Goal: Task Accomplishment & Management: Manage account settings

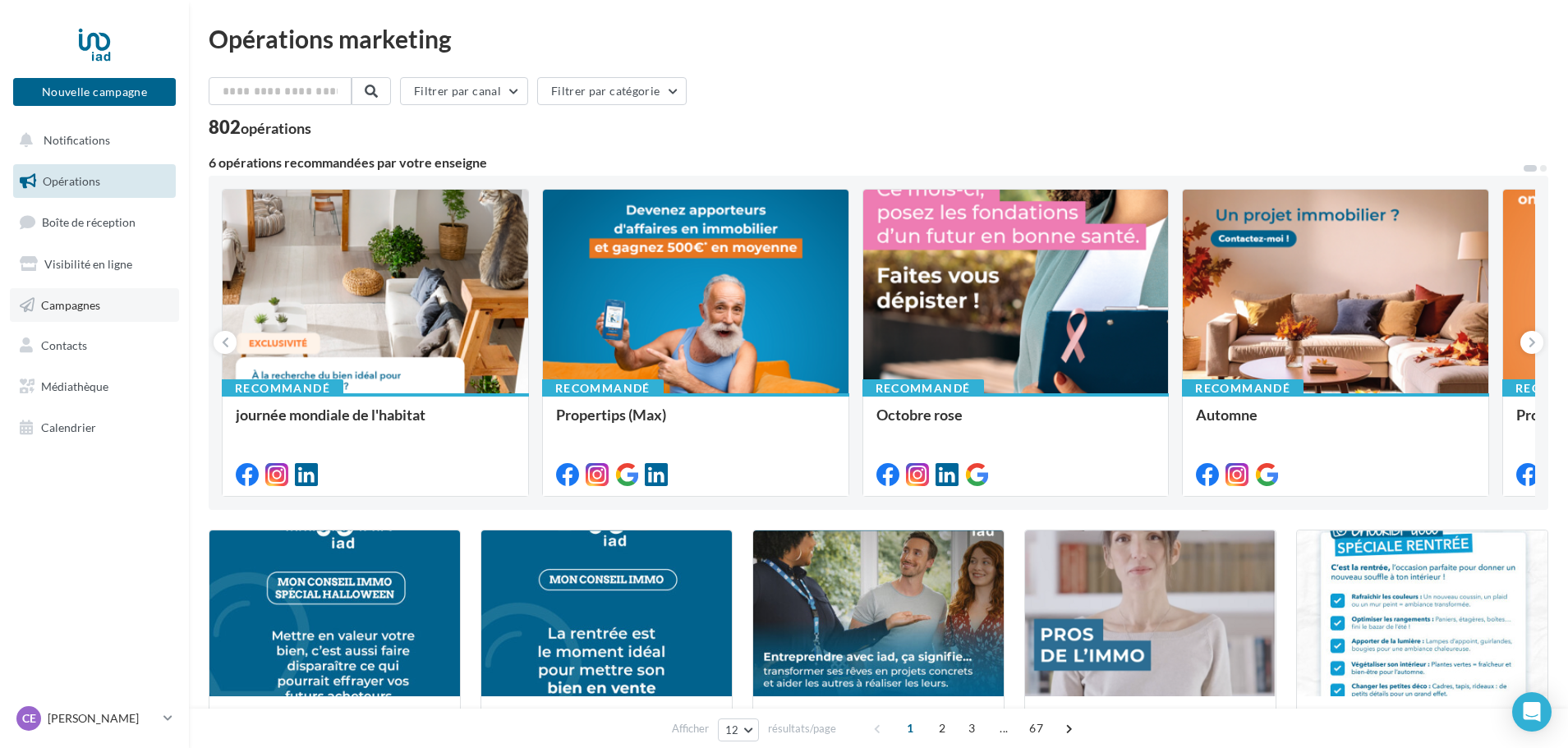
click at [45, 309] on span "Campagnes" at bounding box center [71, 304] width 59 height 14
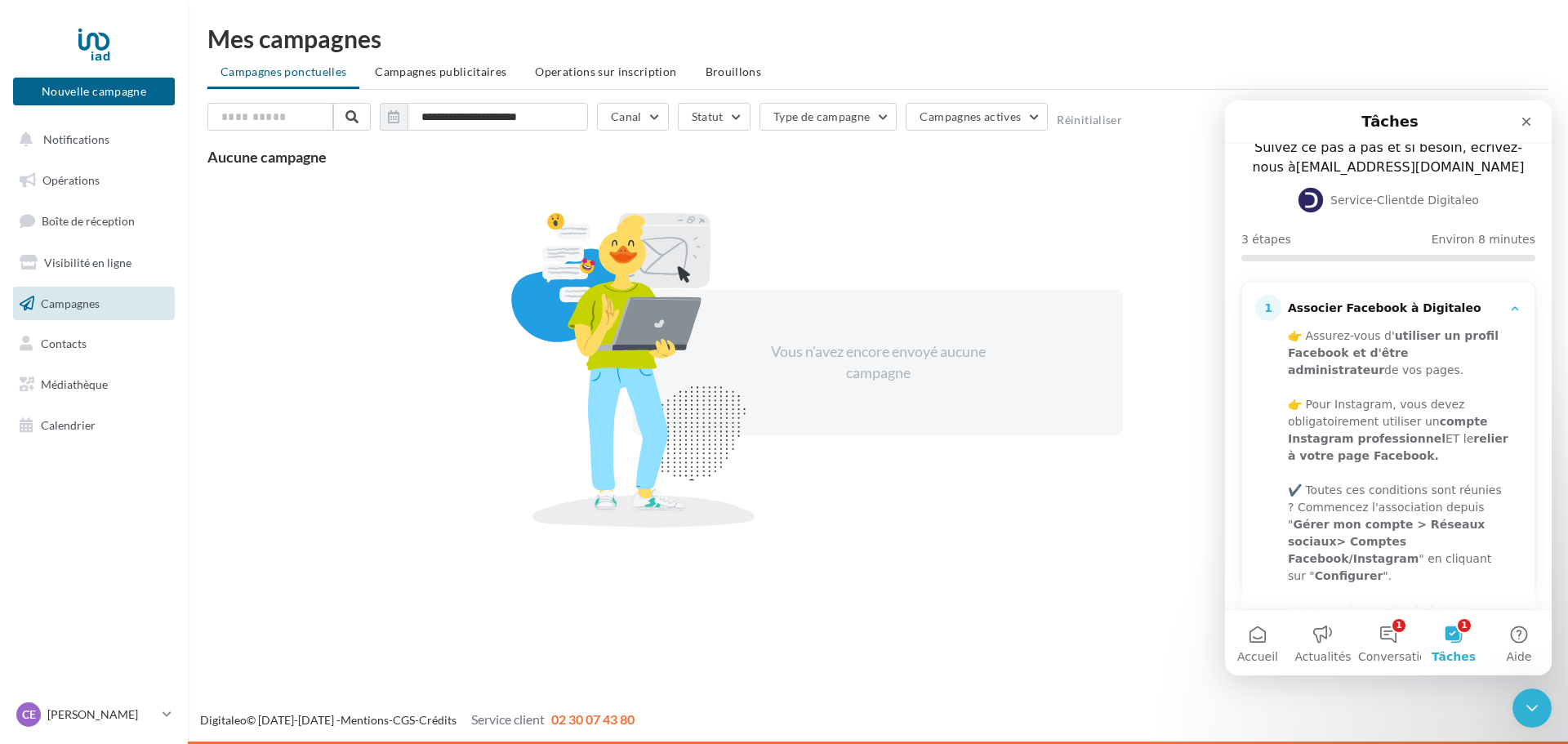
scroll to position [164, 0]
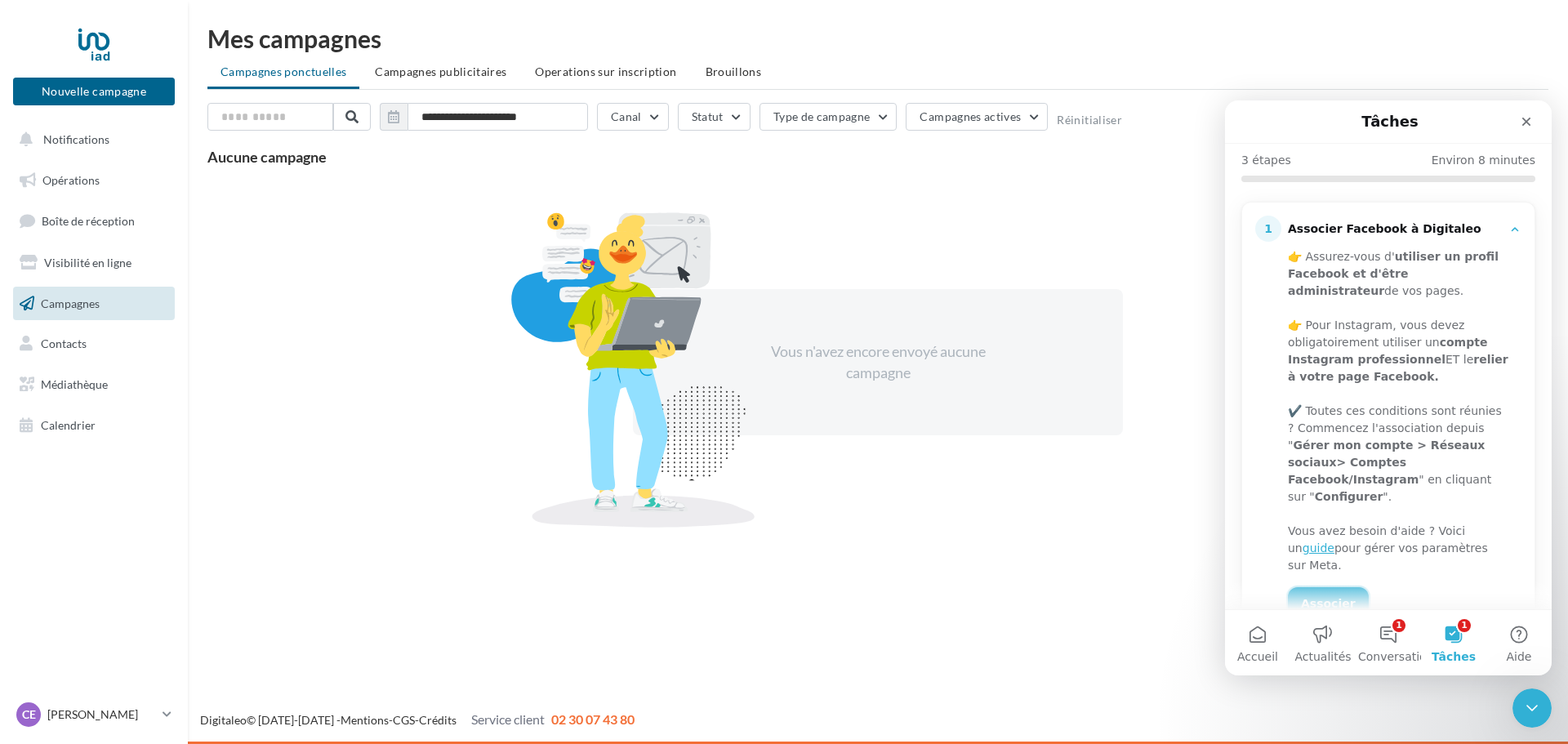
click at [1318, 587] on link "Associer" at bounding box center [1328, 603] width 81 height 33
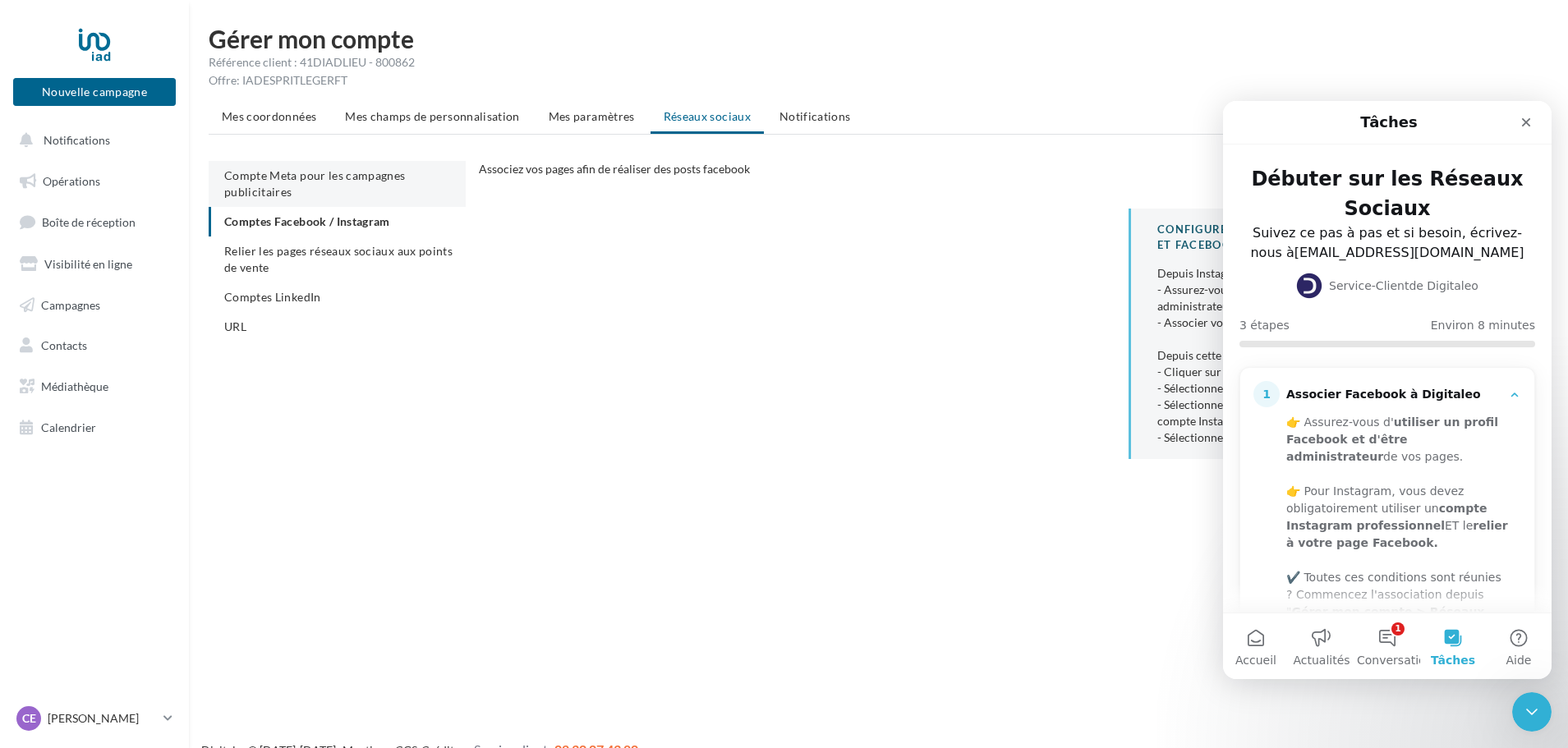
click at [317, 191] on li "Compte Meta pour les campagnes publicitaires" at bounding box center [337, 183] width 258 height 46
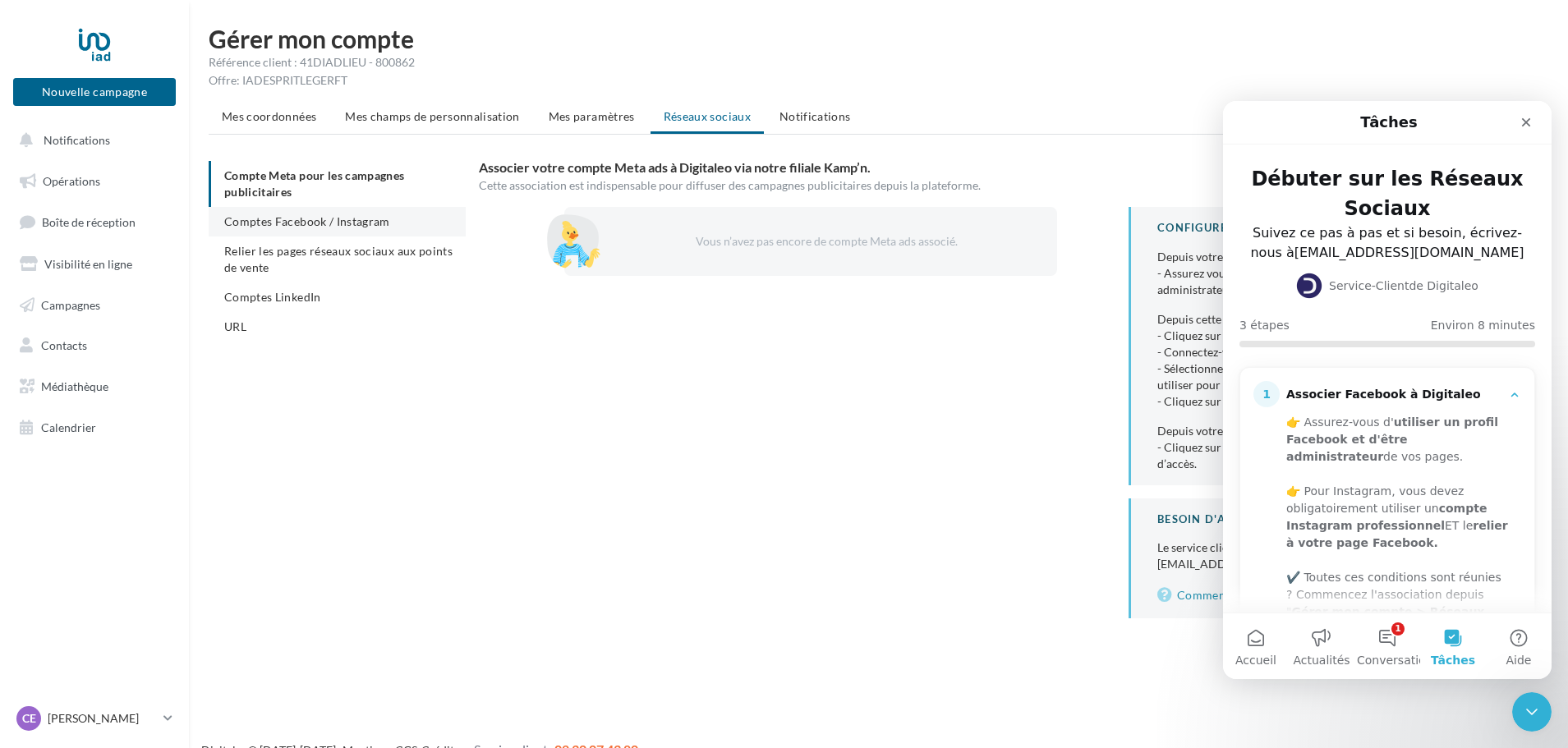
click at [340, 226] on span "Comptes Facebook / Instagram" at bounding box center [307, 221] width 166 height 14
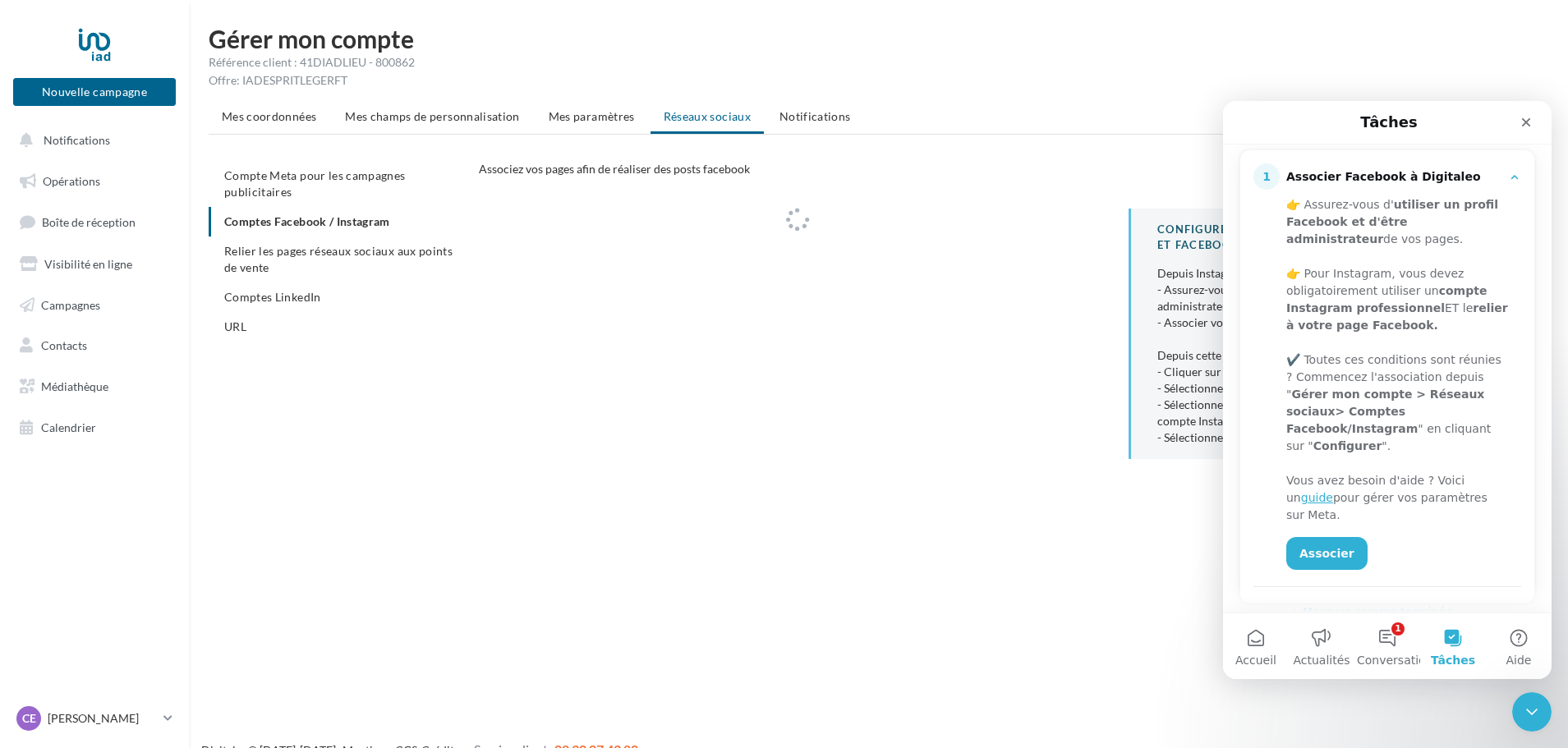
scroll to position [358, 0]
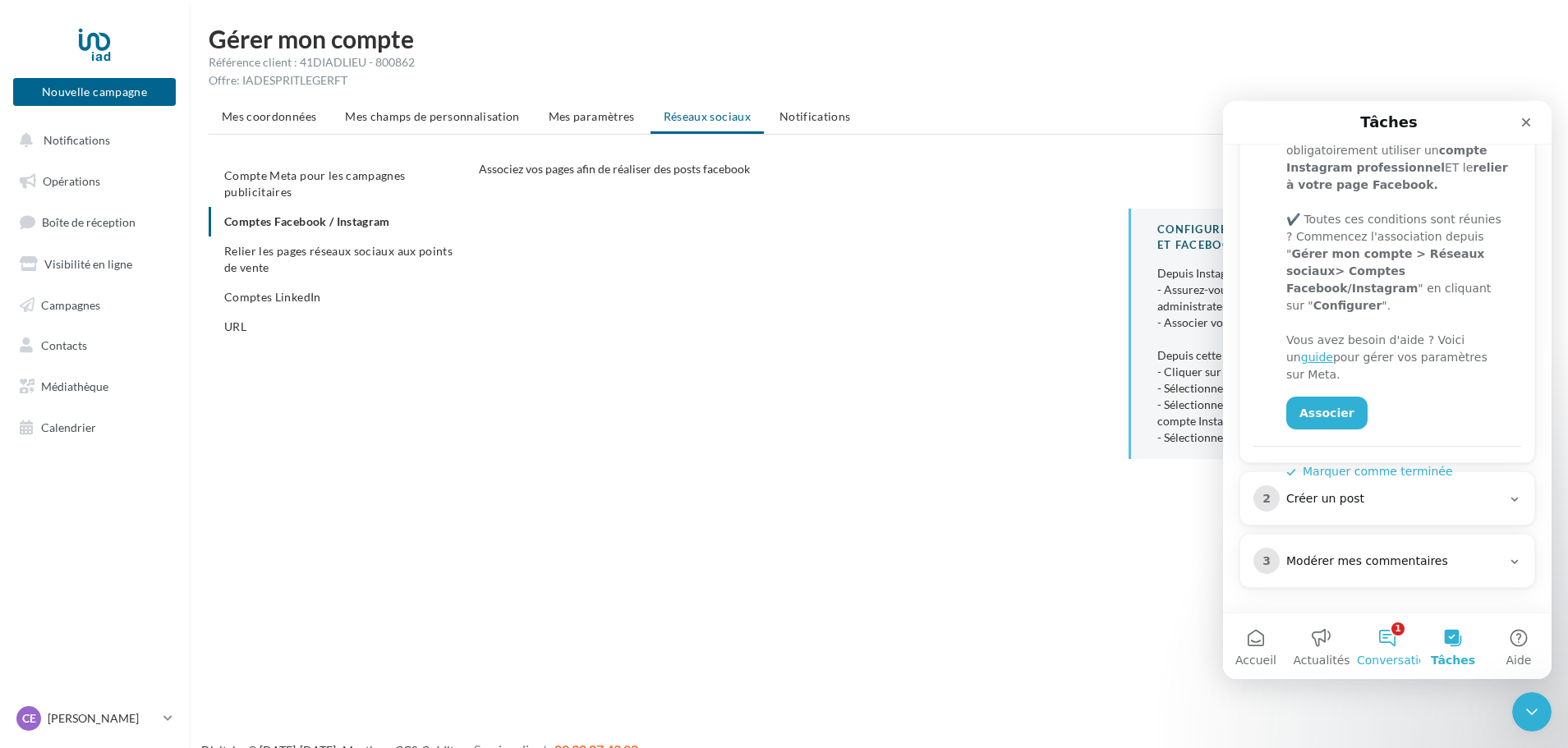
click at [1397, 648] on button "1 Conversations" at bounding box center [1388, 647] width 66 height 66
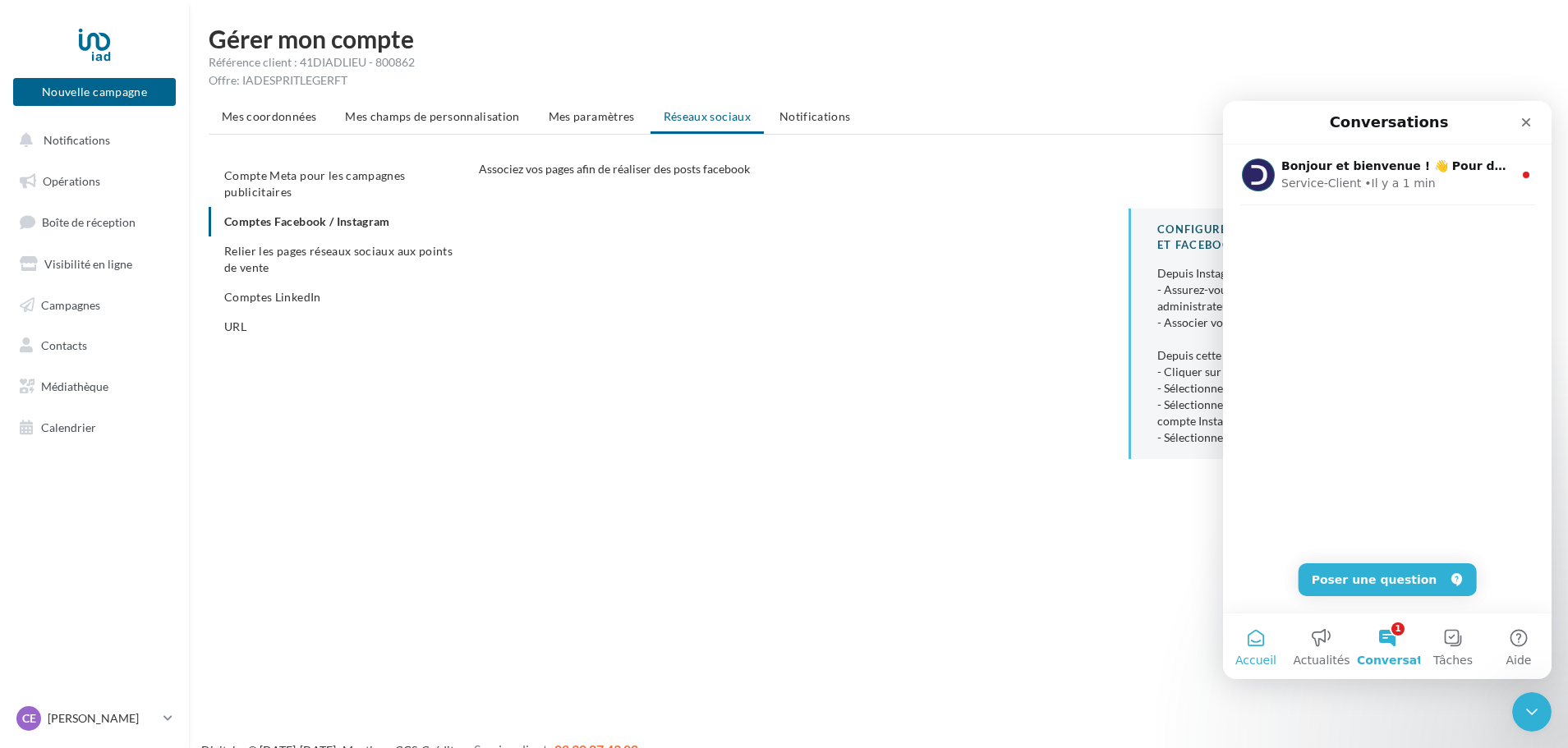
click at [1249, 640] on button "Accueil" at bounding box center [1256, 647] width 66 height 66
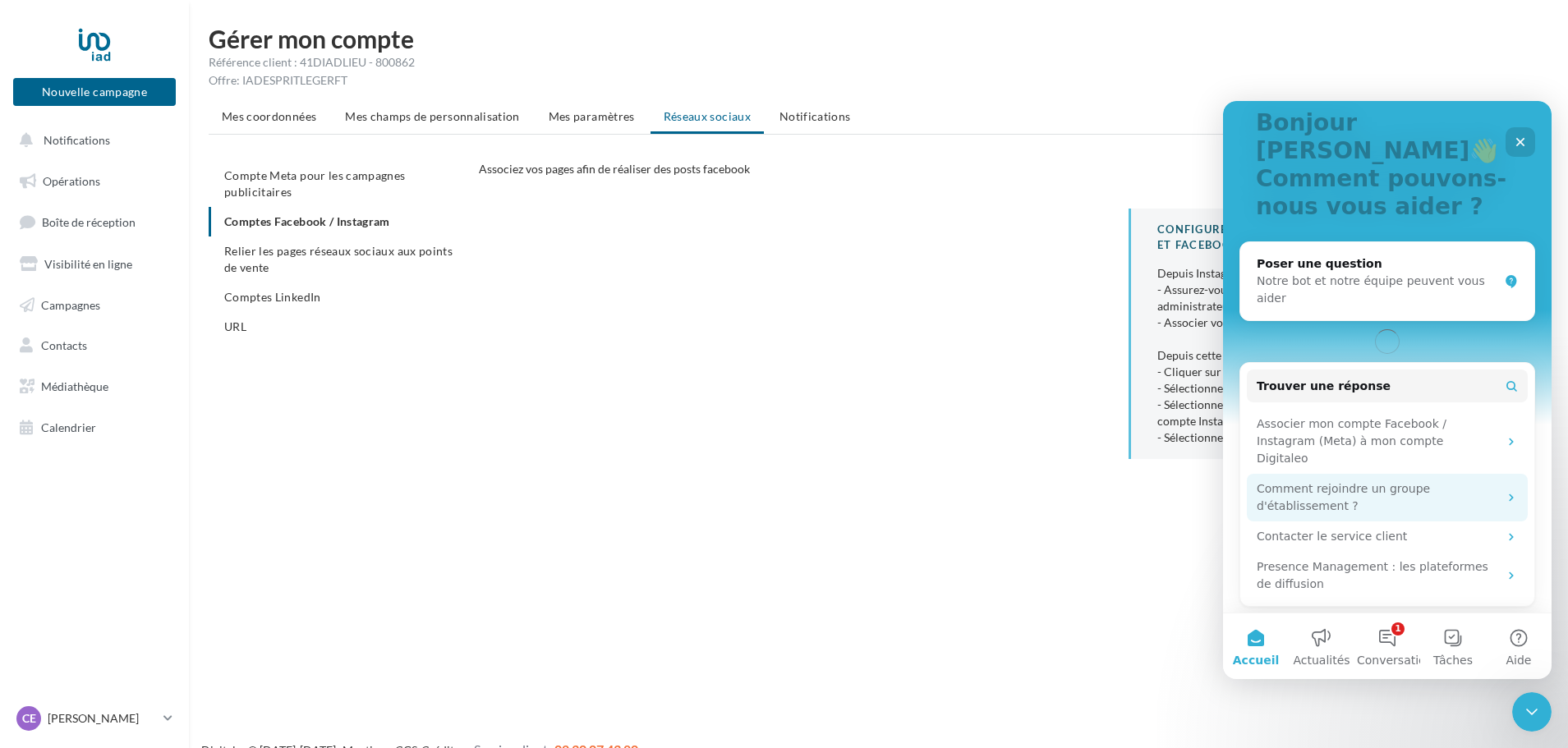
scroll to position [159, 0]
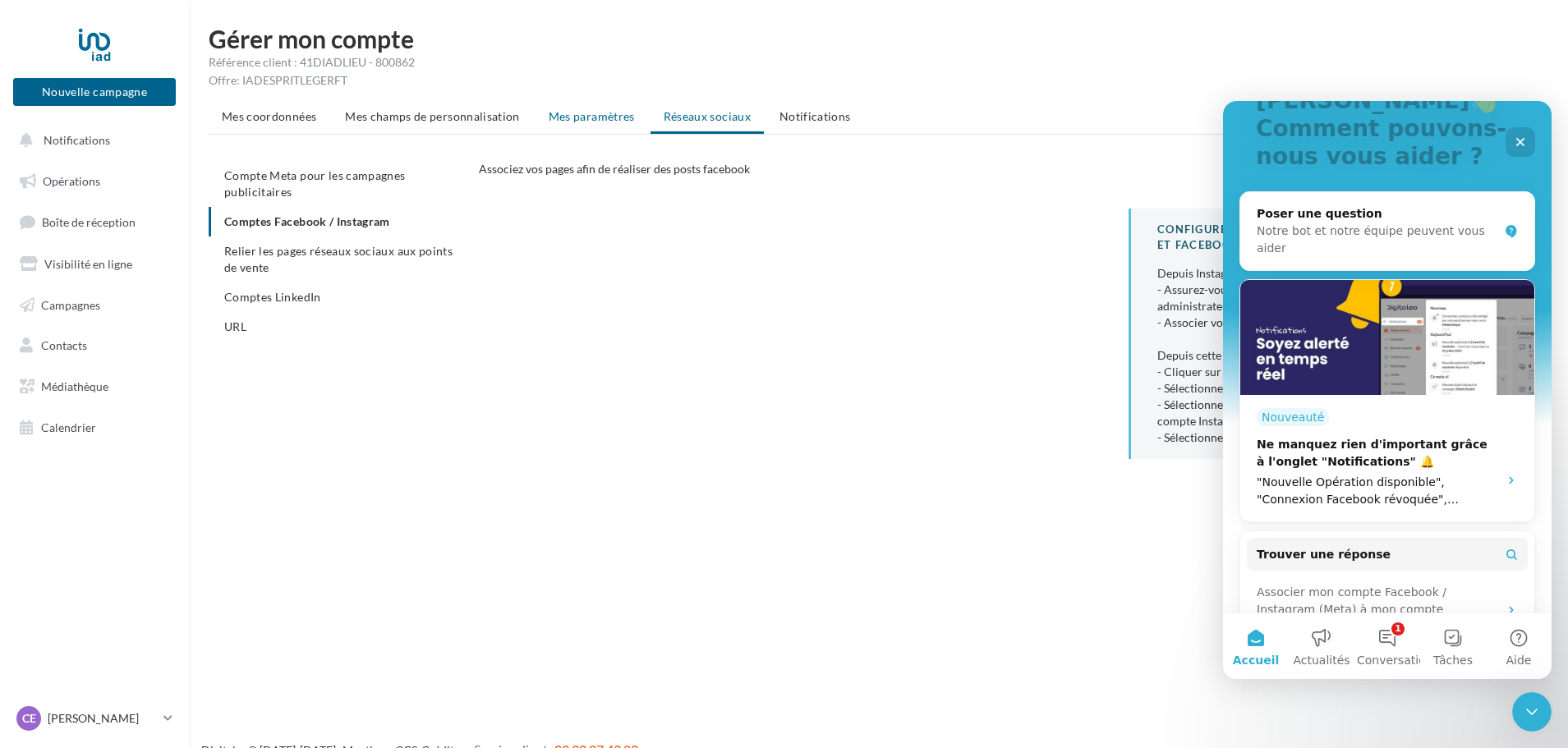
click at [571, 117] on span "Mes paramètres" at bounding box center [592, 116] width 86 height 14
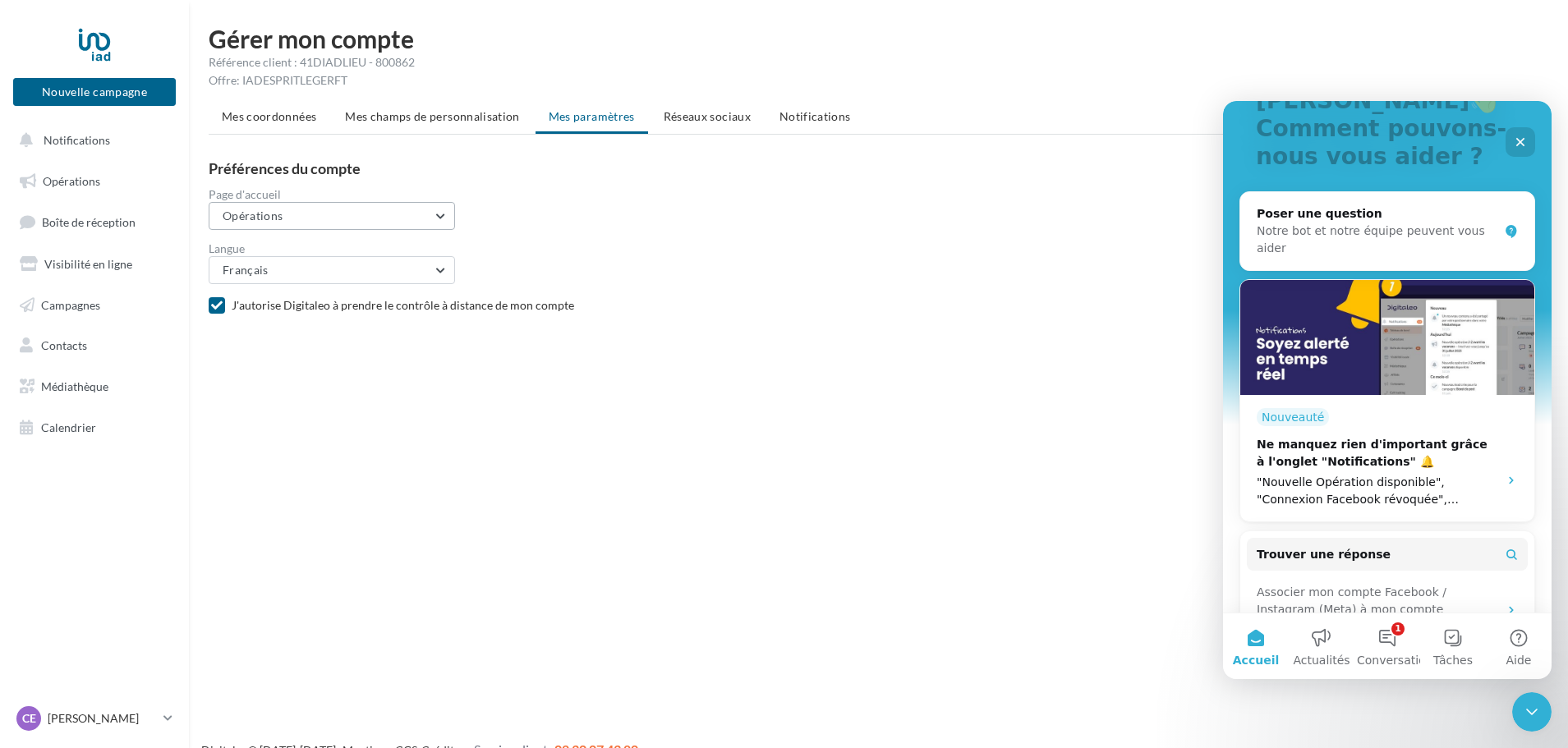
click at [414, 213] on button "Opérations" at bounding box center [332, 216] width 246 height 28
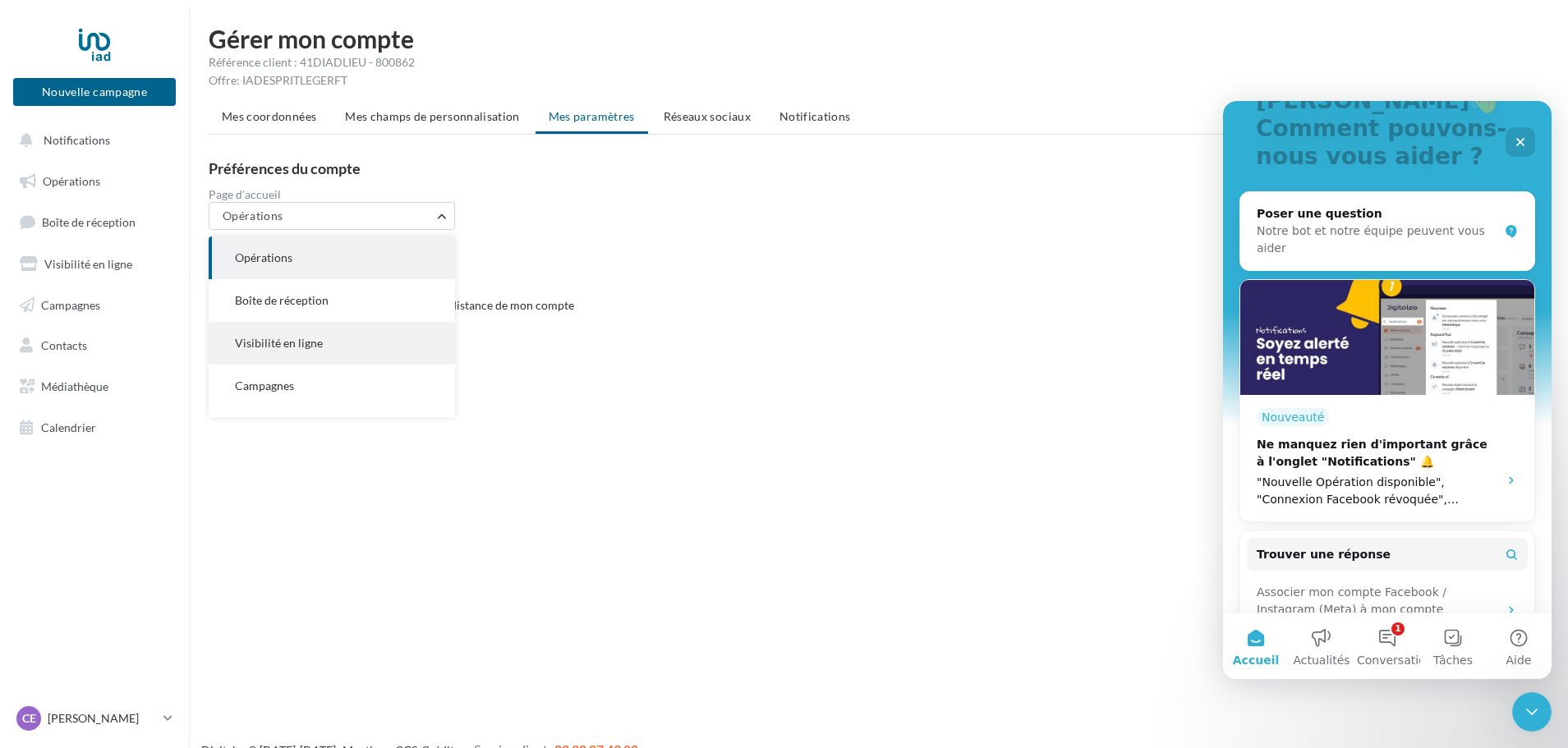
click at [322, 345] on button "Visibilité en ligne" at bounding box center [332, 343] width 246 height 42
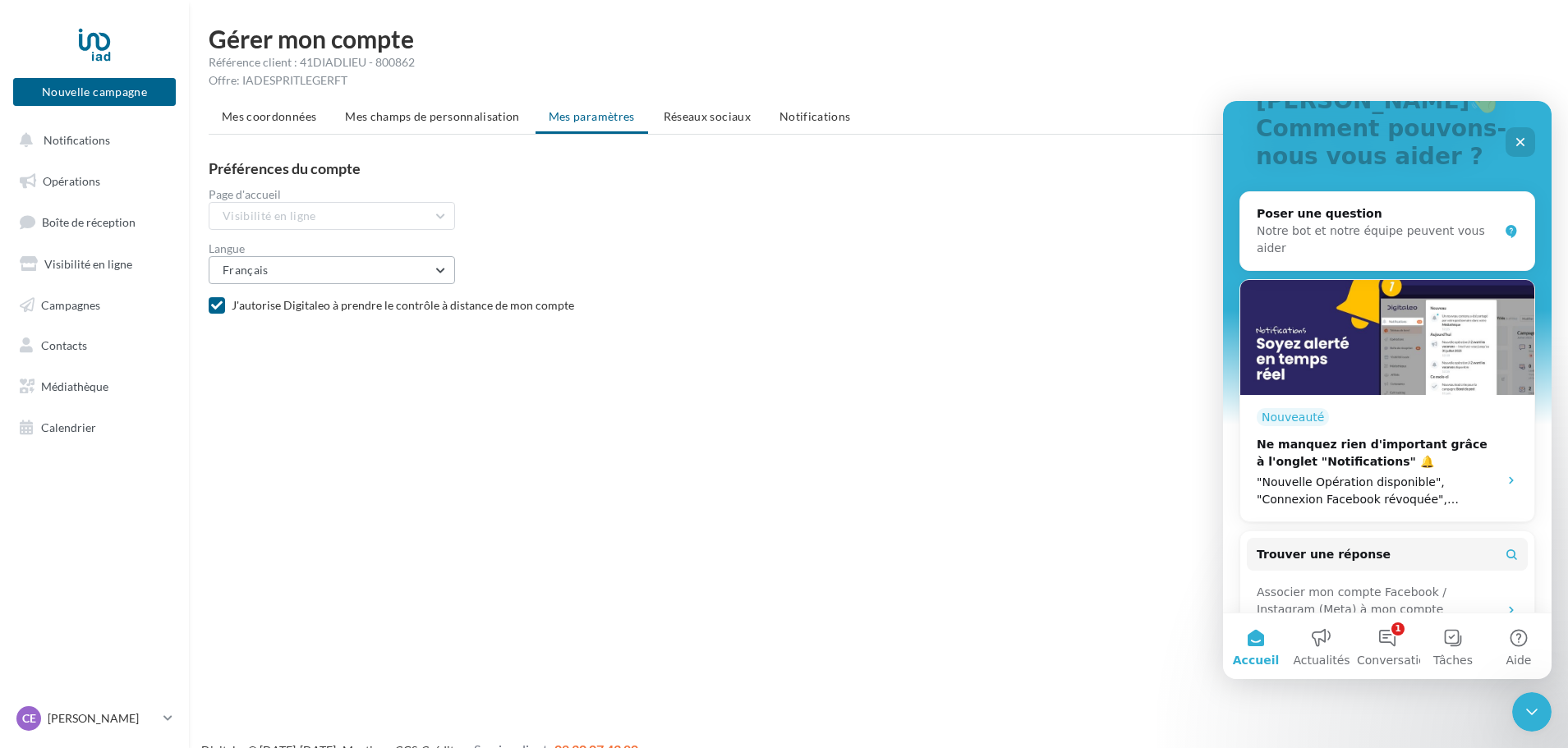
click at [417, 273] on button "Français" at bounding box center [332, 271] width 246 height 28
click at [564, 107] on ul "Mes coordonnées Mes champs de personnalisation Mes paramètres Réseaux sociaux N…" at bounding box center [878, 117] width 1340 height 33
click at [437, 121] on span "Mes champs de personnalisation" at bounding box center [432, 116] width 175 height 14
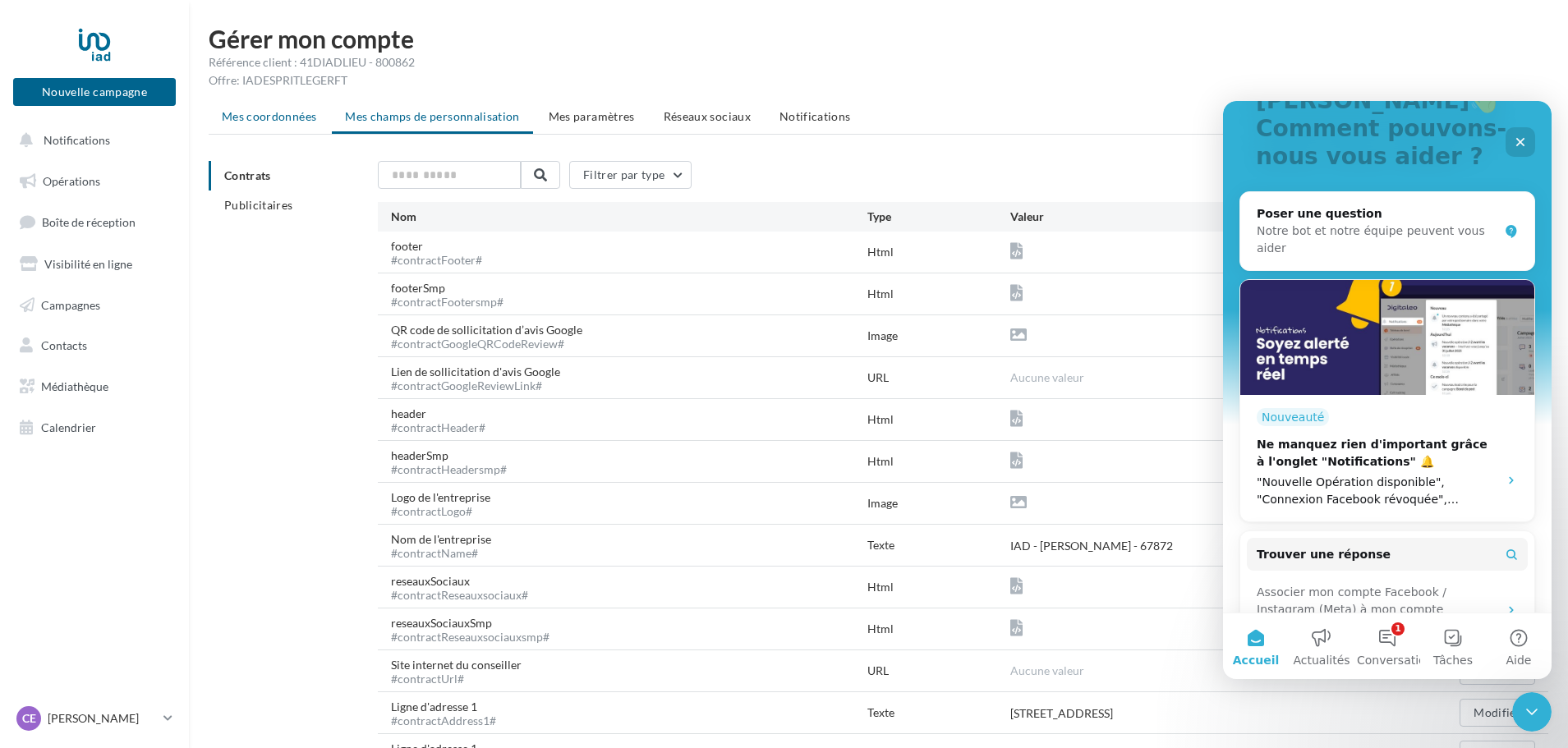
click at [276, 115] on span "Mes coordonnées" at bounding box center [269, 116] width 94 height 14
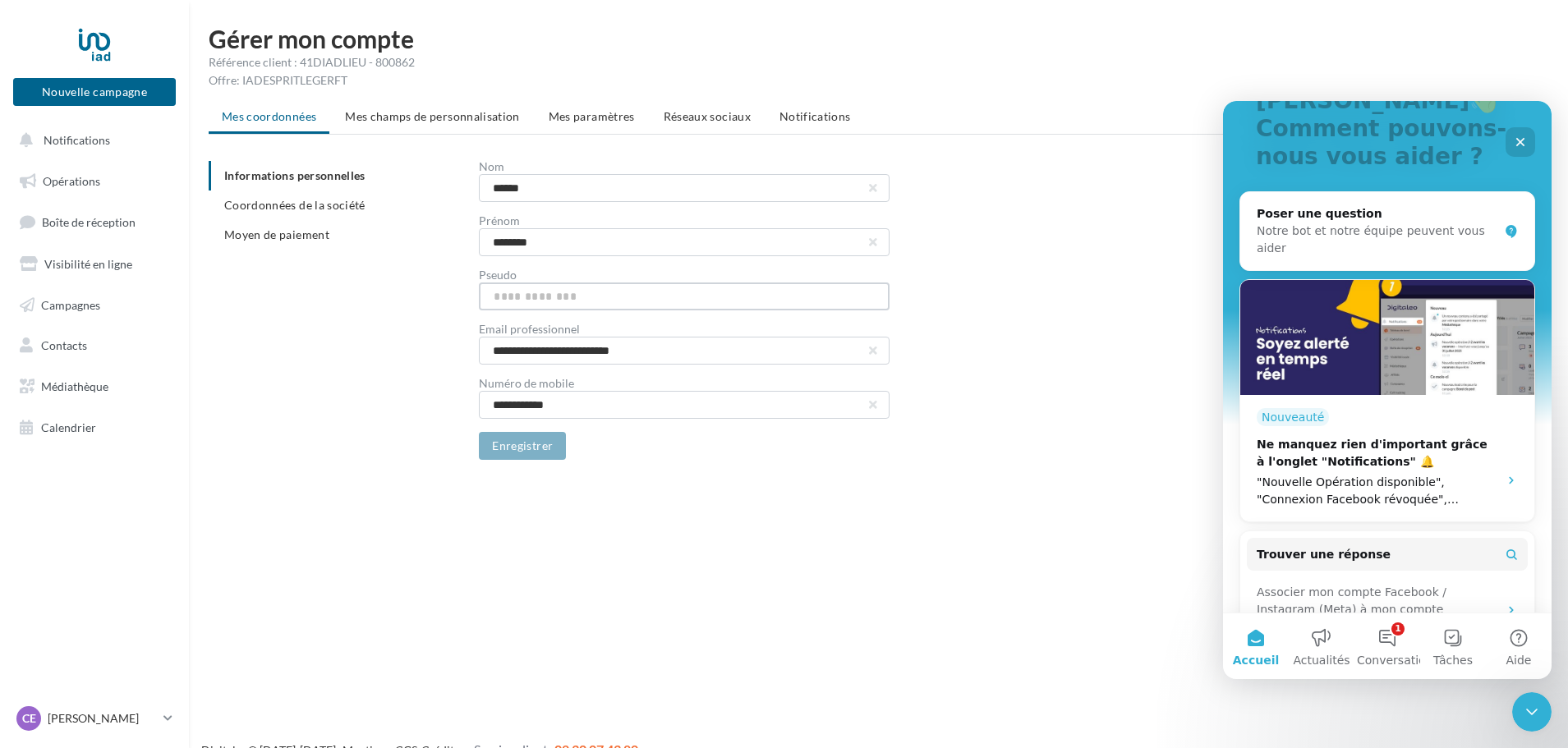
click at [529, 302] on input "text" at bounding box center [683, 297] width 411 height 28
type input "*"
type input "****"
click at [533, 443] on button "Enregistrer" at bounding box center [522, 446] width 87 height 28
click at [333, 196] on li "Coordonnées de la société" at bounding box center [337, 205] width 258 height 29
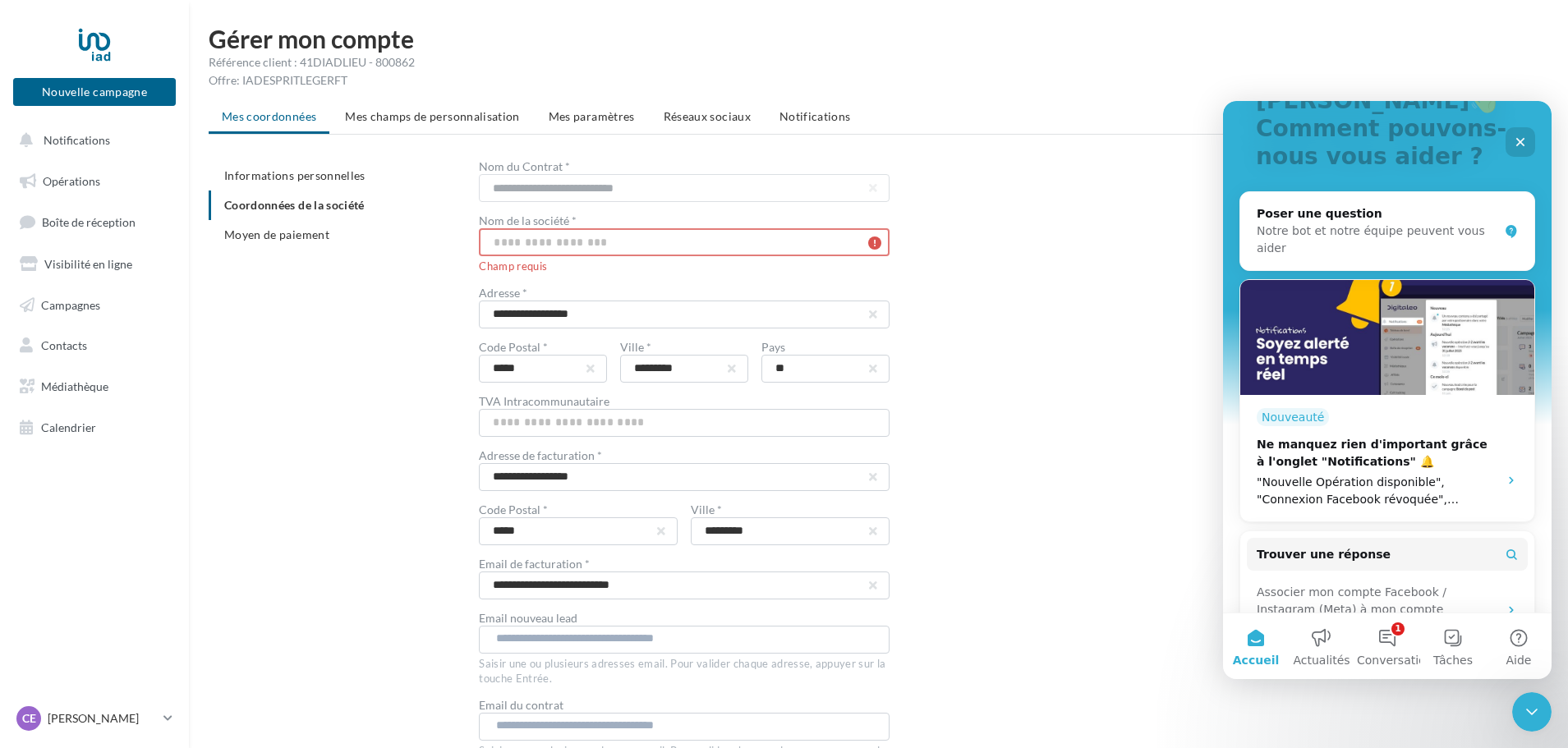
click at [614, 239] on input "text" at bounding box center [683, 242] width 411 height 28
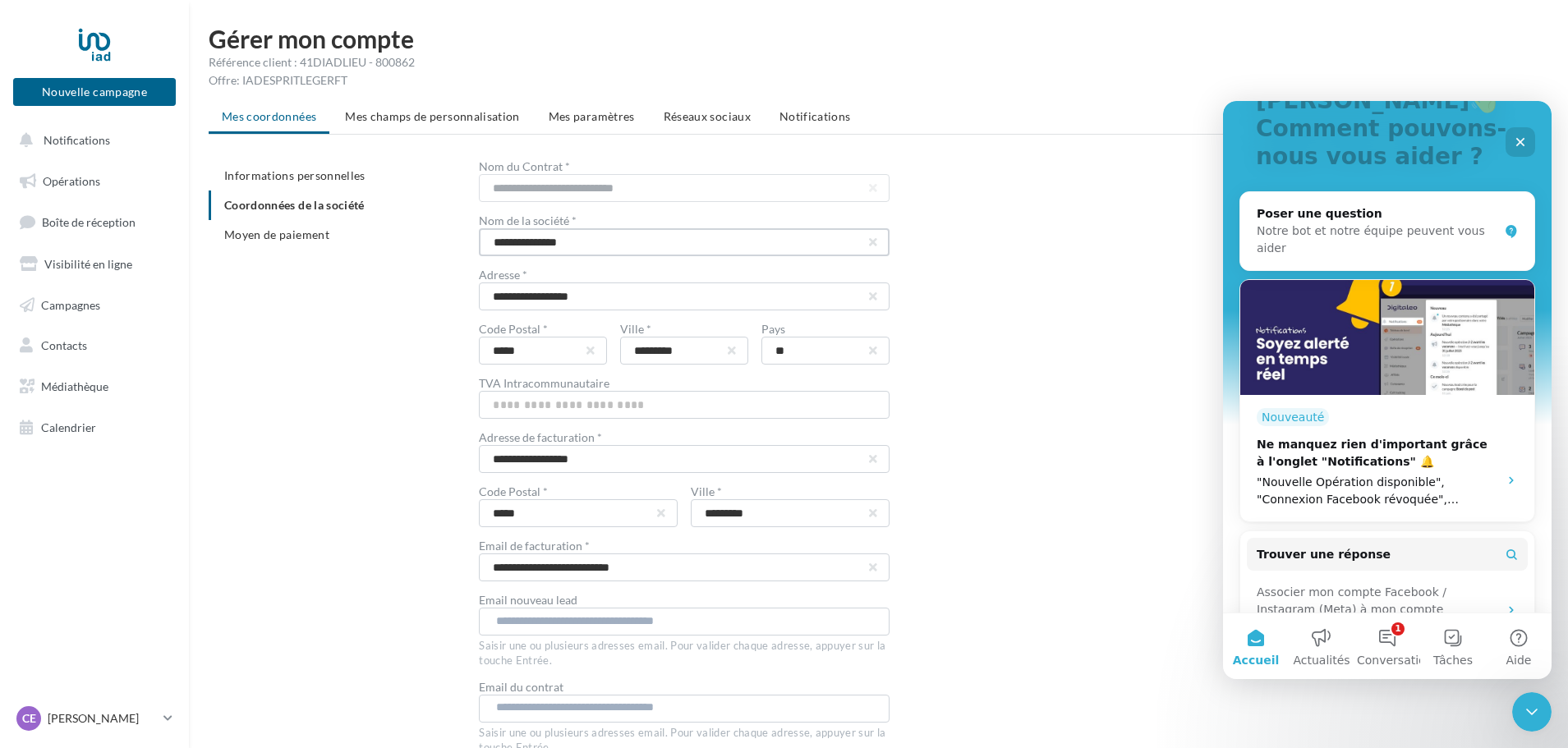
drag, startPoint x: 637, startPoint y: 244, endPoint x: 546, endPoint y: 244, distance: 91.0
click at [546, 244] on input "**********" at bounding box center [683, 242] width 411 height 28
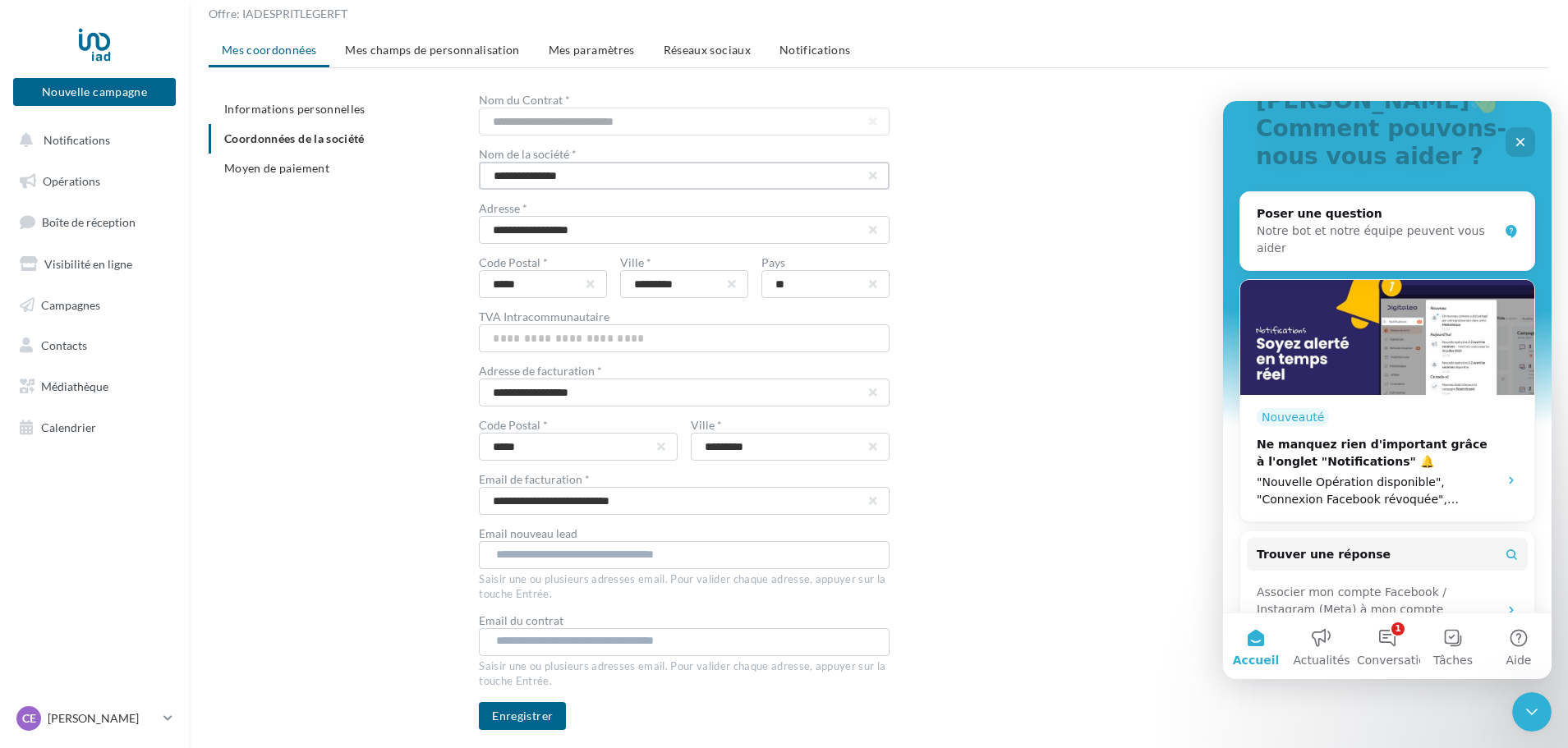
scroll to position [119, 0]
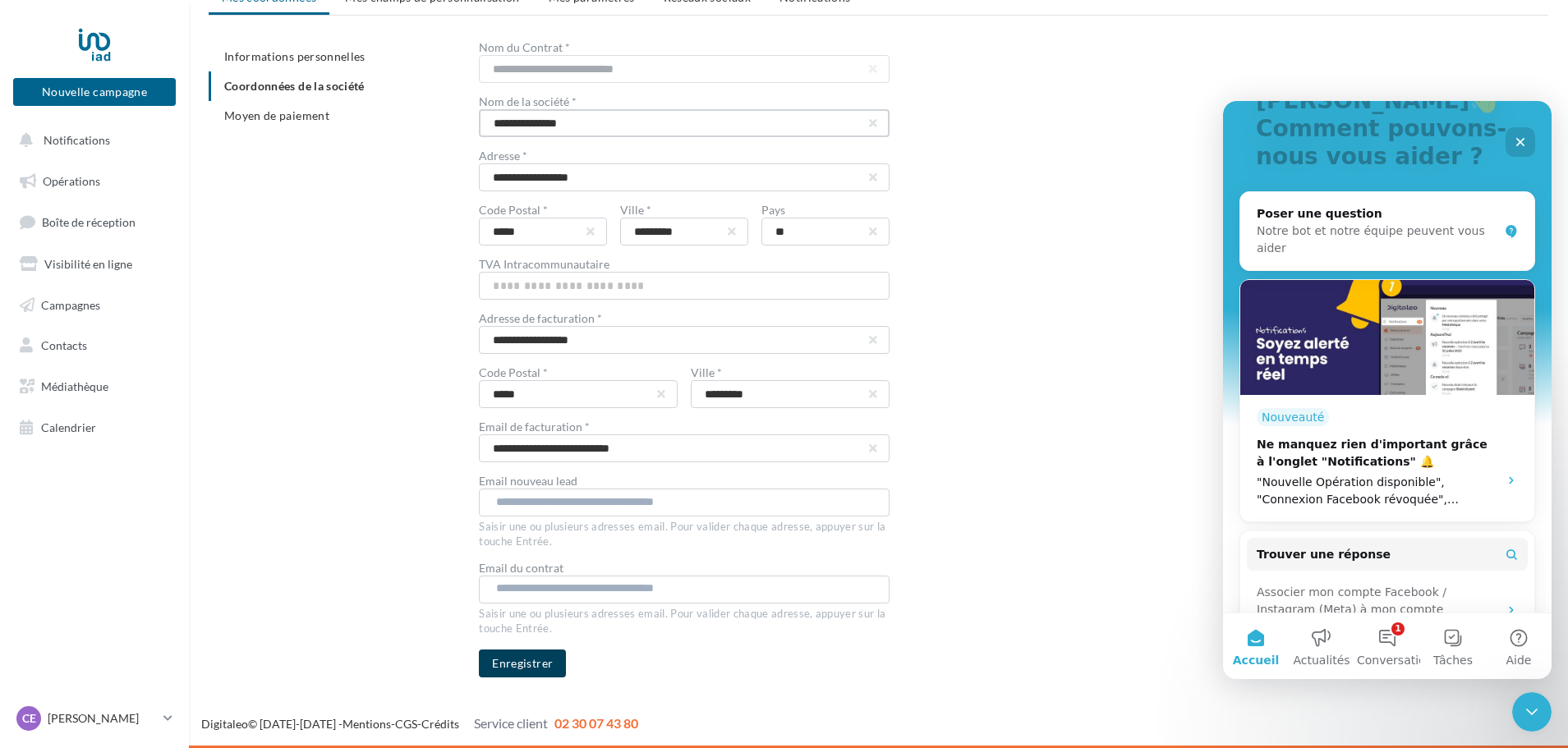
type input "**********"
click at [515, 672] on button "Enregistrer" at bounding box center [522, 663] width 87 height 28
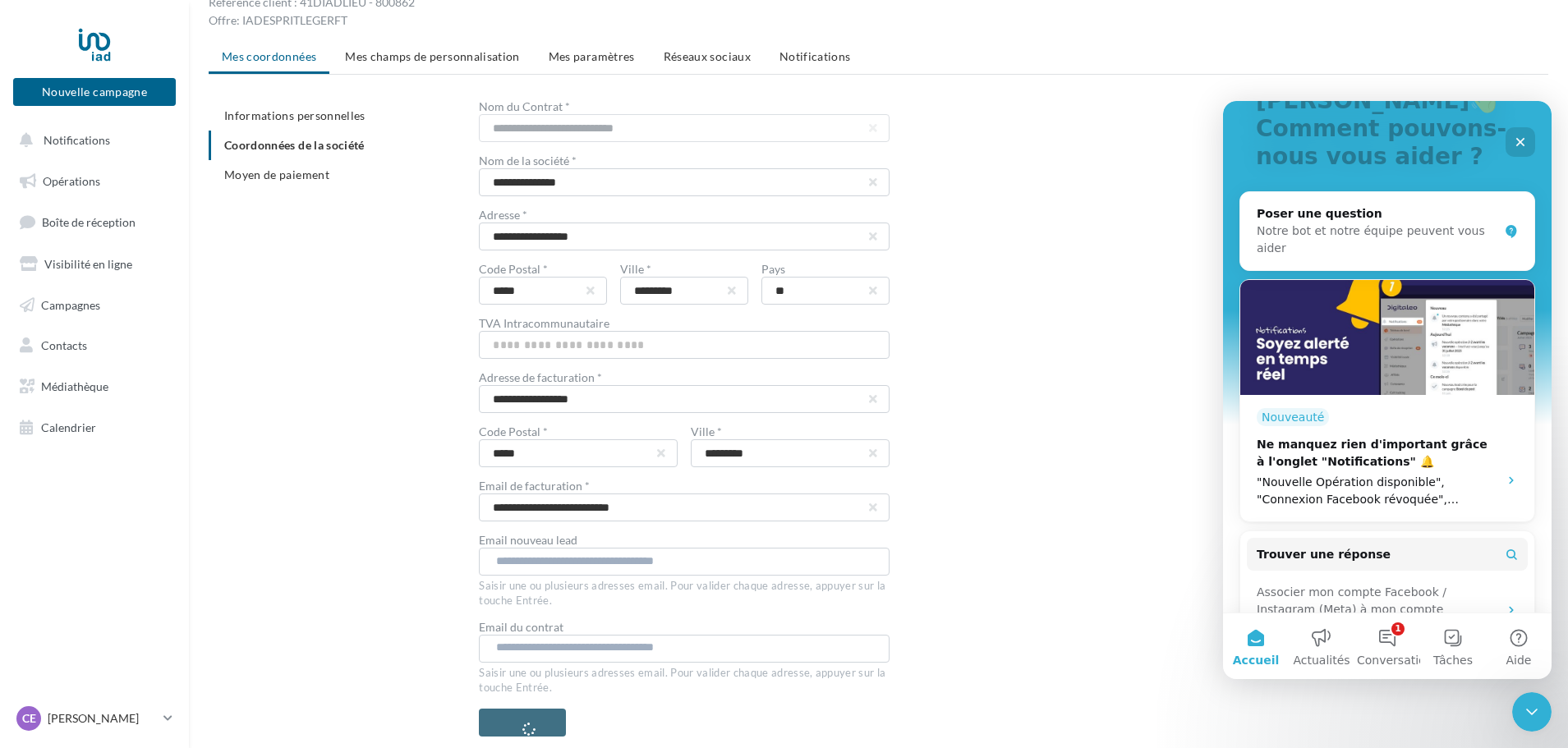
scroll to position [0, 0]
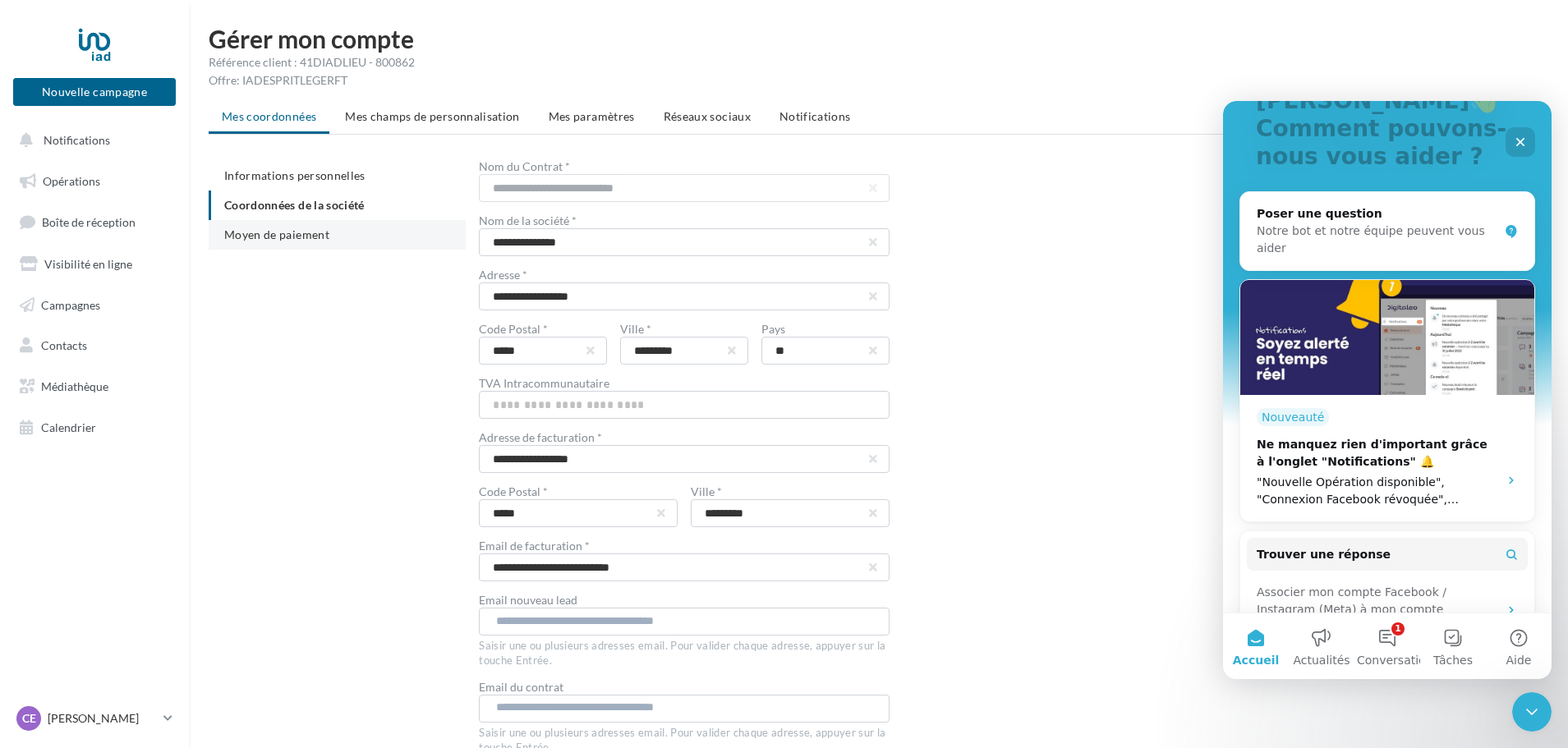
click at [289, 232] on span "Moyen de paiement" at bounding box center [277, 234] width 105 height 14
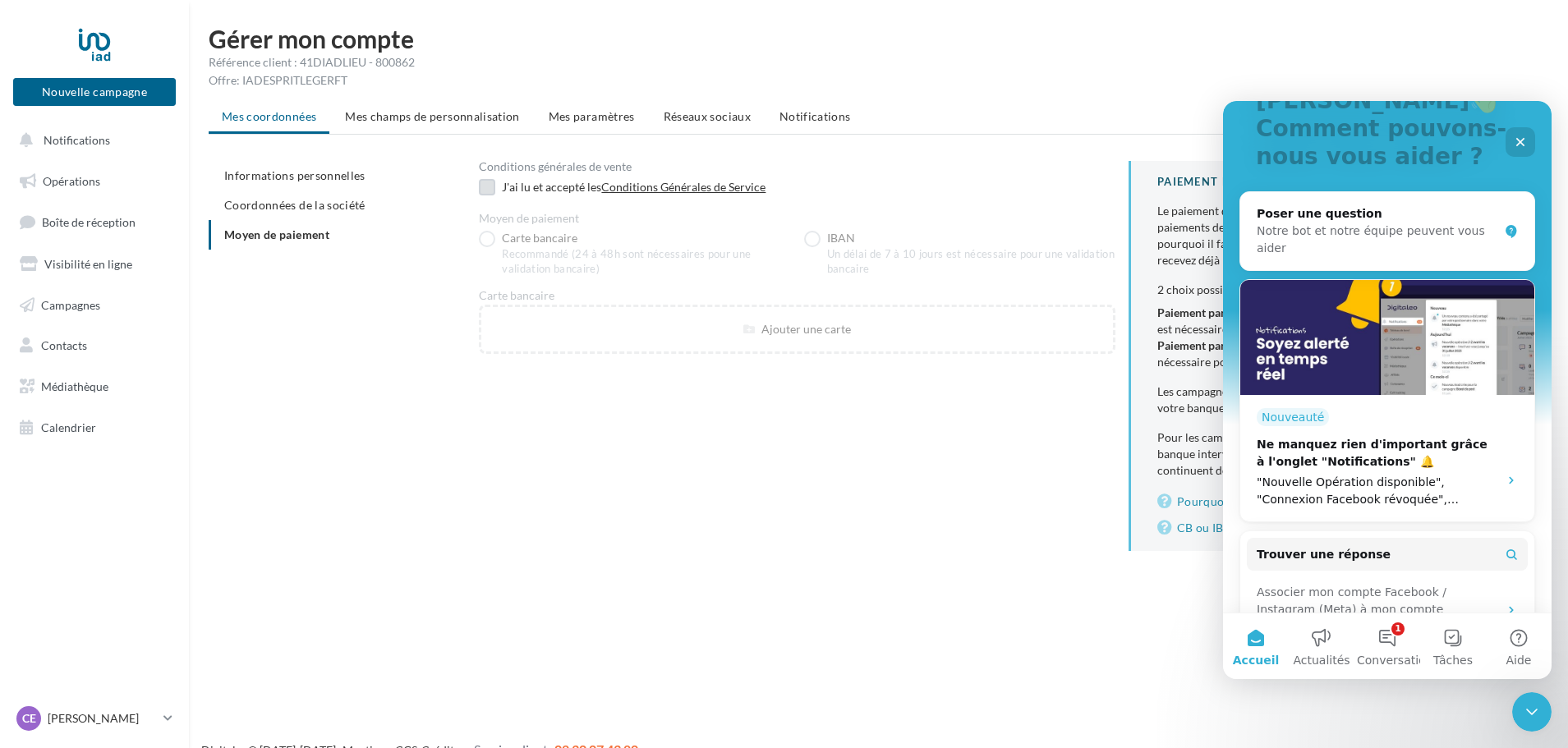
click at [482, 191] on label at bounding box center [486, 187] width 16 height 16
click at [483, 186] on label at bounding box center [486, 187] width 16 height 16
click at [492, 188] on label at bounding box center [486, 187] width 16 height 16
click at [463, 199] on li "Coordonnées de la société" at bounding box center [337, 205] width 258 height 29
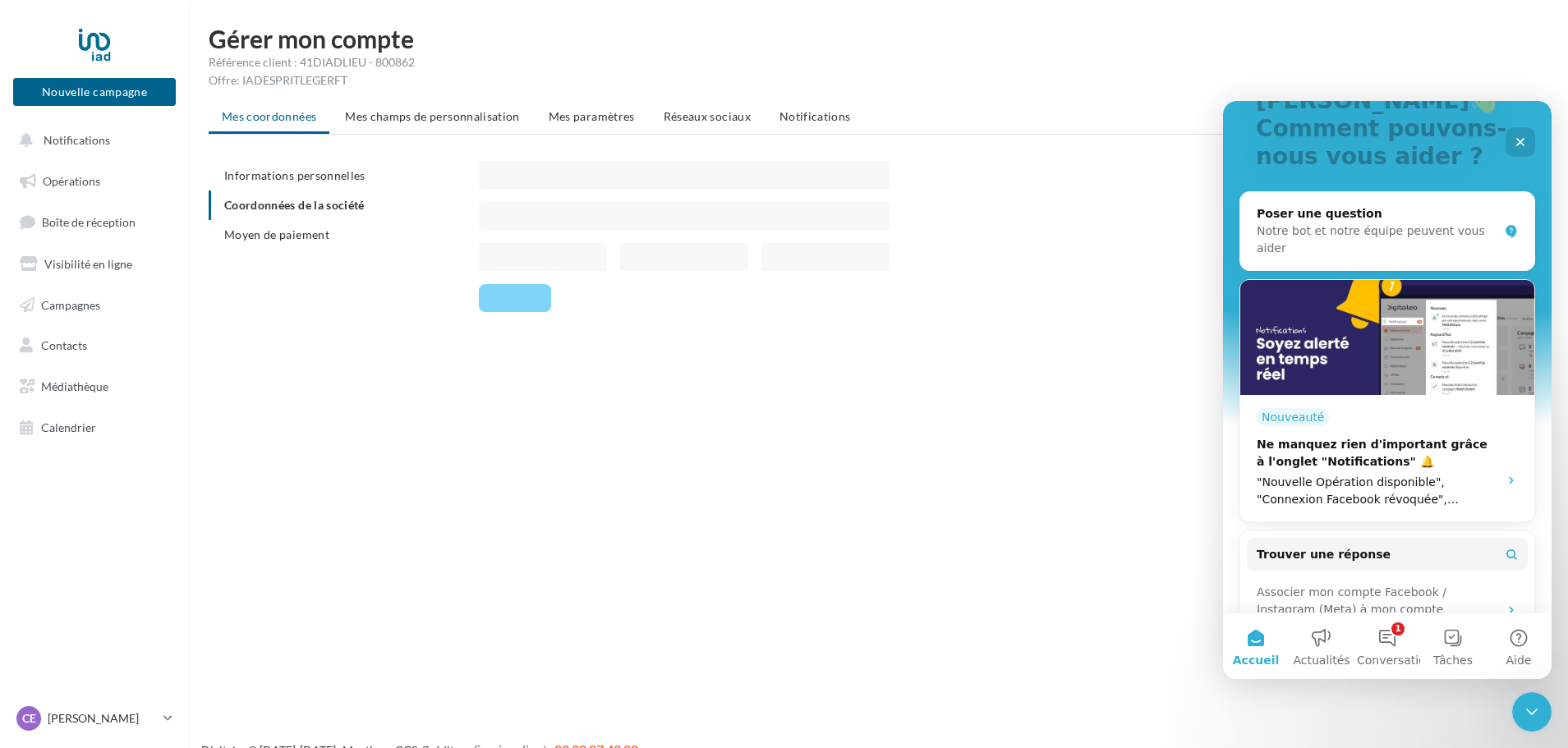
click at [463, 199] on ul "Informations personnelles Coordonnées de la société Moyen de paiement" at bounding box center [337, 205] width 258 height 88
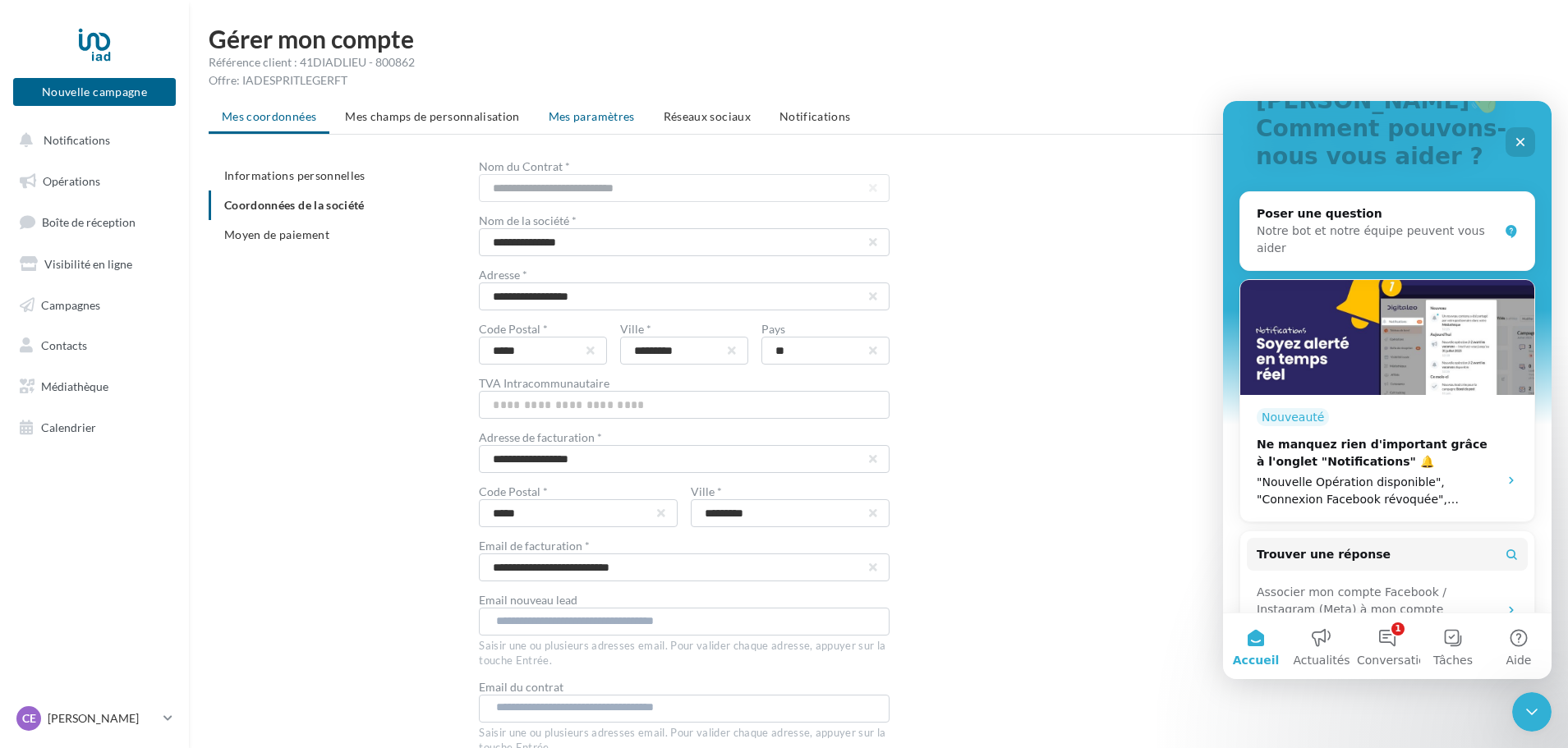
click at [589, 124] on li "Mes paramètres" at bounding box center [592, 116] width 113 height 29
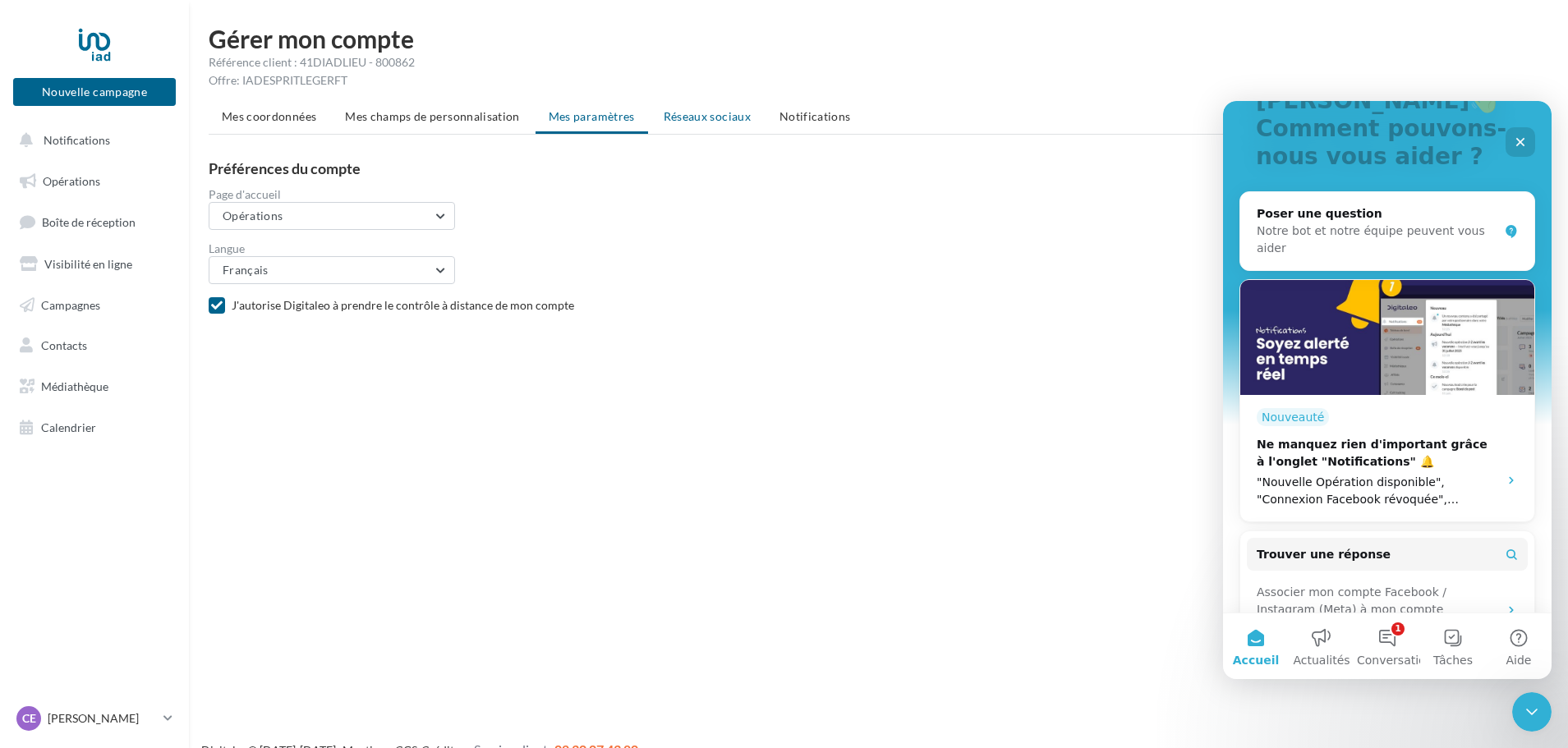
click at [750, 121] on li "Réseaux sociaux" at bounding box center [707, 116] width 114 height 29
